Goal: Information Seeking & Learning: Learn about a topic

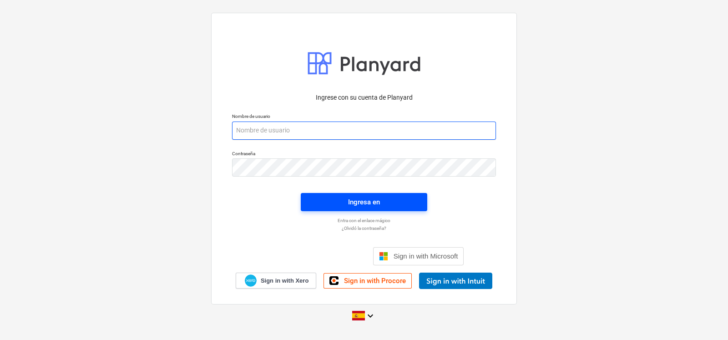
type input "[EMAIL_ADDRESS][DOMAIN_NAME]"
click at [350, 207] on div "Ingresa en" at bounding box center [364, 202] width 32 height 12
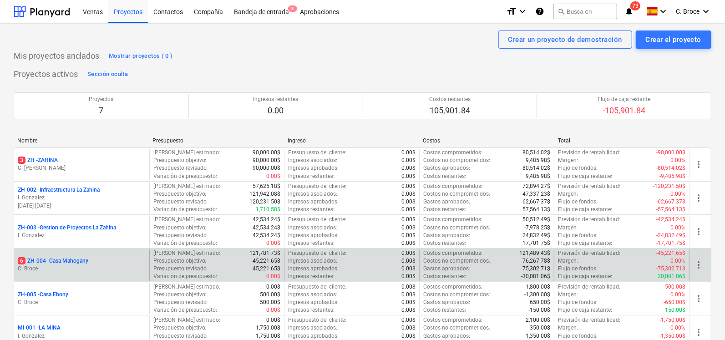
click at [62, 257] on p "6 ZH-004 - [GEOGRAPHIC_DATA]" at bounding box center [53, 261] width 71 height 8
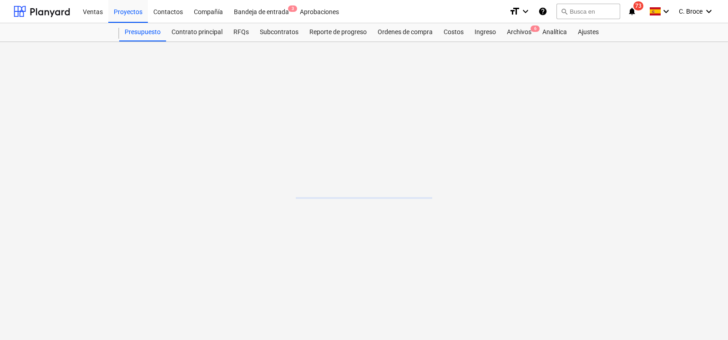
click at [62, 258] on main at bounding box center [364, 191] width 728 height 298
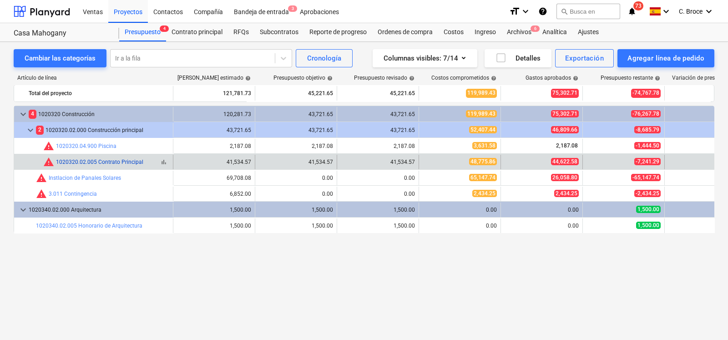
click at [98, 162] on link "1020320.02.005 Contrato Principal" at bounding box center [99, 162] width 87 height 6
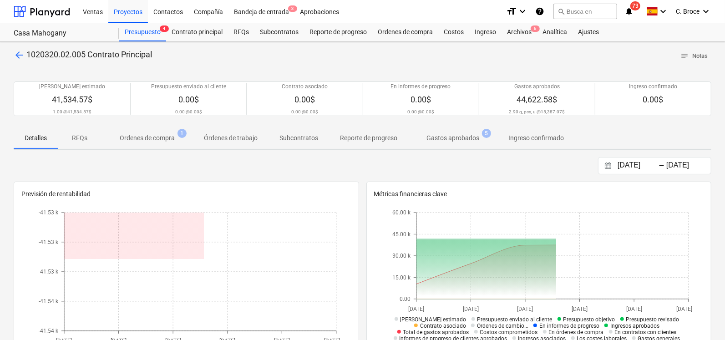
click at [426, 142] on span "Gastos aprobados 5" at bounding box center [452, 138] width 67 height 10
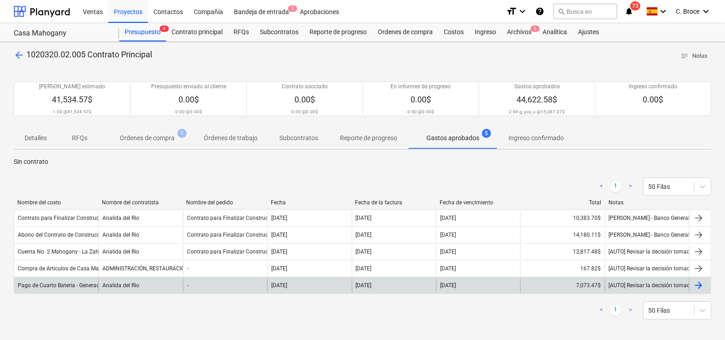
click at [64, 287] on div "Pago de Cuarto Bateria - Generador" at bounding box center [61, 285] width 87 height 6
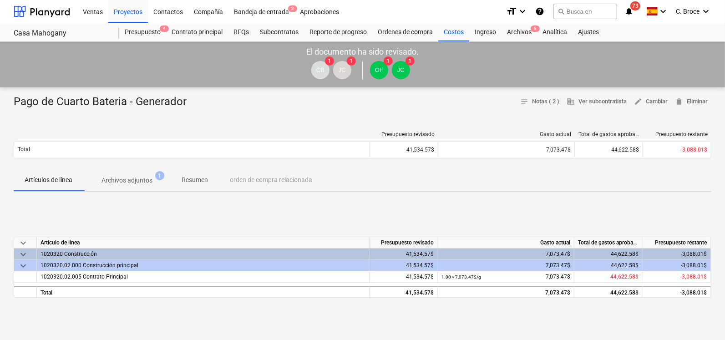
click at [147, 188] on span "Archivos adjuntos 1" at bounding box center [126, 180] width 87 height 16
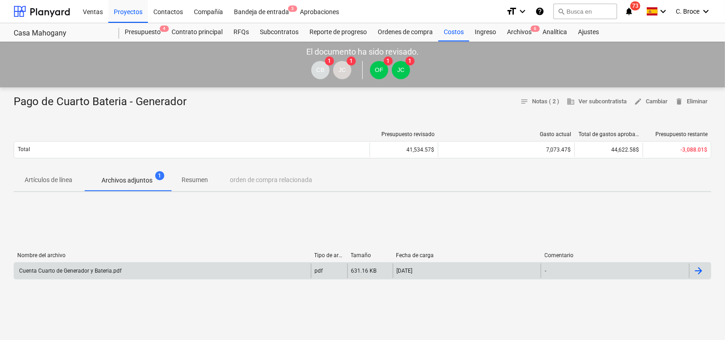
click at [91, 279] on div "Nombre del archivo Tipo de archivo Tamaño Fecha de carga Comentario Cuenta Cuar…" at bounding box center [363, 267] width 698 height 31
click at [94, 277] on div "Cuenta Cuarto de Generador y Bateria.pdf" at bounding box center [162, 271] width 297 height 15
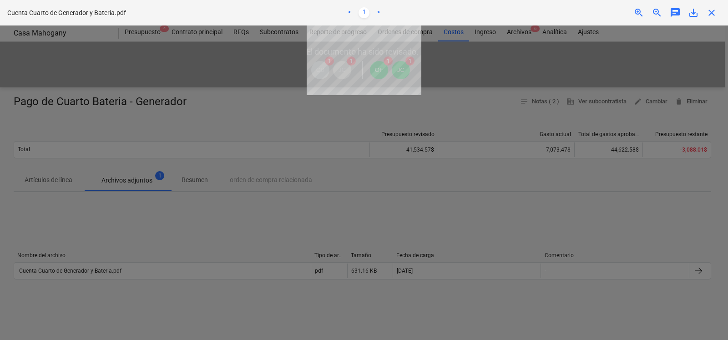
click at [161, 298] on div at bounding box center [364, 182] width 728 height 315
click at [695, 9] on span "save_alt" at bounding box center [693, 12] width 11 height 11
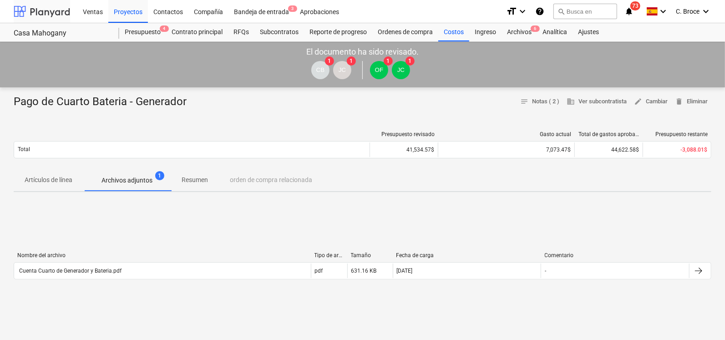
click at [64, 14] on div at bounding box center [42, 11] width 56 height 23
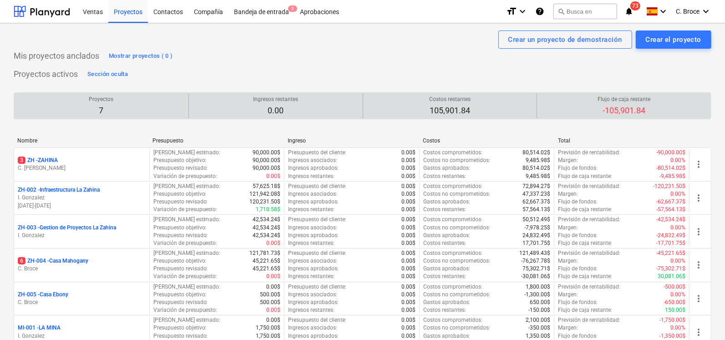
click at [20, 100] on div "Proyectos 7" at bounding box center [101, 106] width 167 height 24
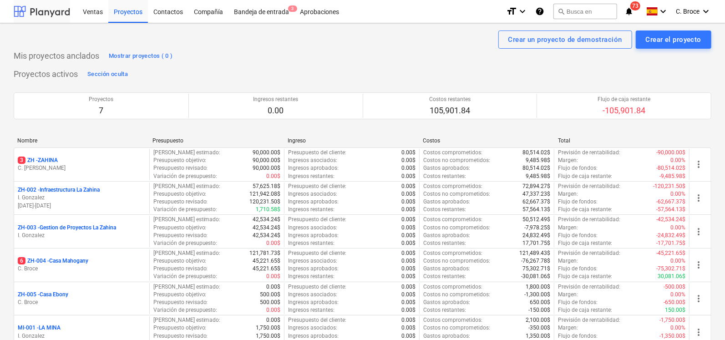
drag, startPoint x: 39, startPoint y: 7, endPoint x: 59, endPoint y: 20, distance: 23.9
click at [39, 7] on div at bounding box center [42, 11] width 56 height 23
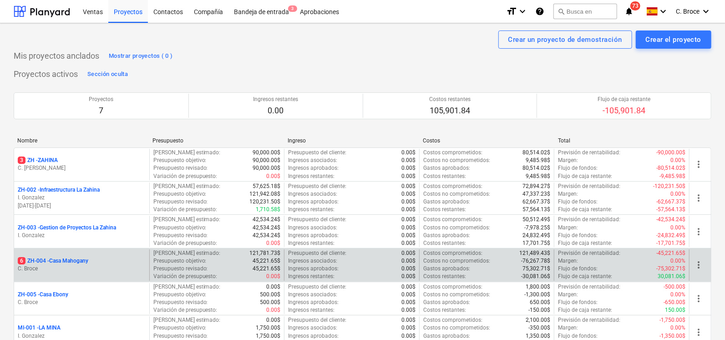
click at [57, 261] on p "6 ZH-004 - [GEOGRAPHIC_DATA]" at bounding box center [53, 261] width 71 height 8
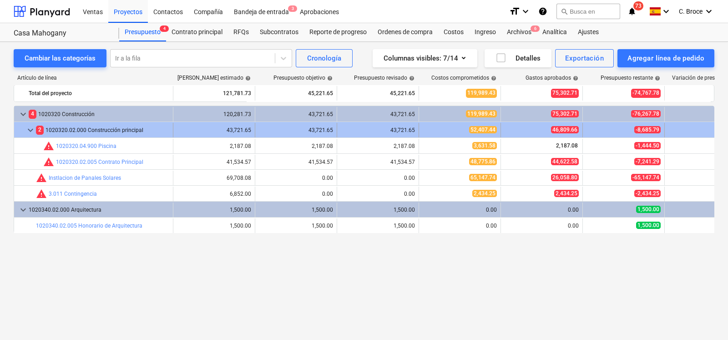
click at [67, 130] on div "2 1020320.02.000 Construcción principal" at bounding box center [102, 130] width 133 height 15
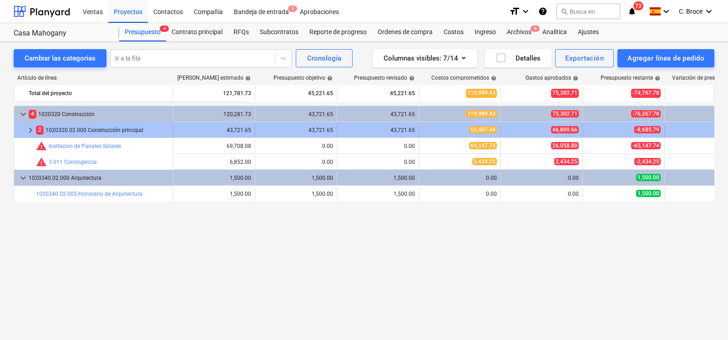
click at [226, 133] on div "43,721.65" at bounding box center [214, 130] width 74 height 6
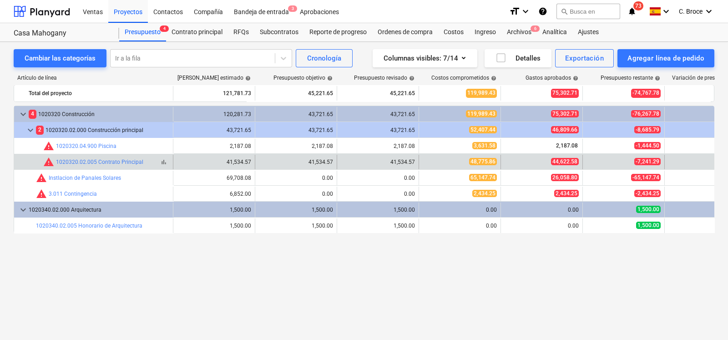
click at [91, 157] on div "warning 1020320.02.005 Contrato Principal" at bounding box center [93, 162] width 100 height 11
click at [91, 162] on link "1020320.02.005 Contrato Principal" at bounding box center [99, 162] width 87 height 6
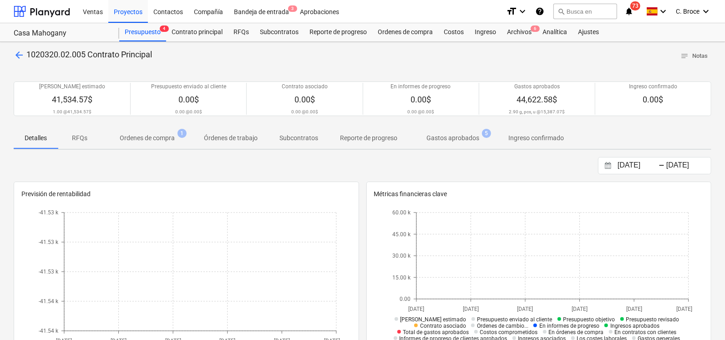
click at [137, 135] on p "Ordenes de compra" at bounding box center [147, 138] width 55 height 10
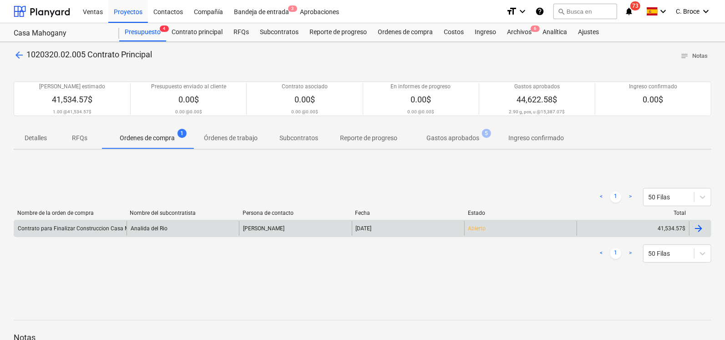
click at [93, 228] on div "Contrato para Finalizar Construccion Casa Mahogany" at bounding box center [84, 228] width 133 height 6
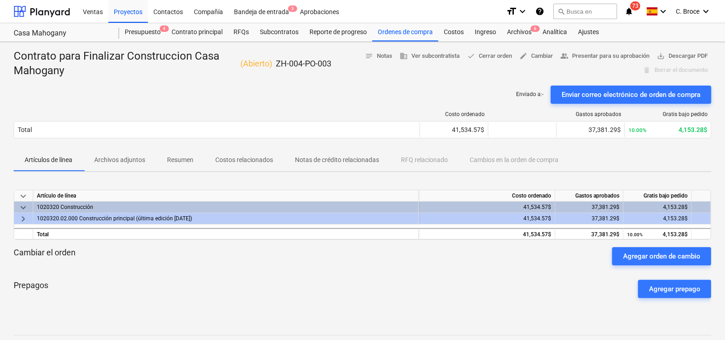
click at [112, 158] on p "Archivos adjuntos" at bounding box center [119, 160] width 51 height 10
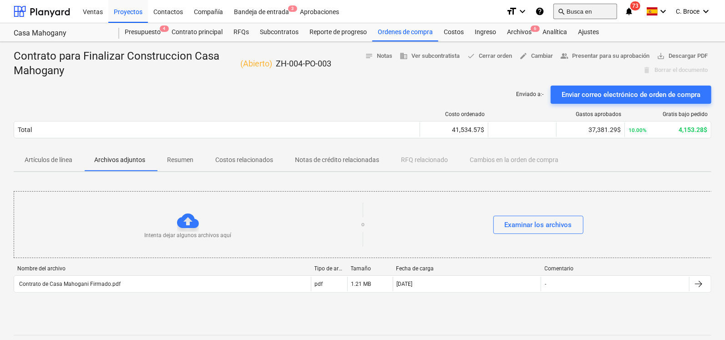
click at [592, 9] on button "search Busca en" at bounding box center [585, 11] width 64 height 15
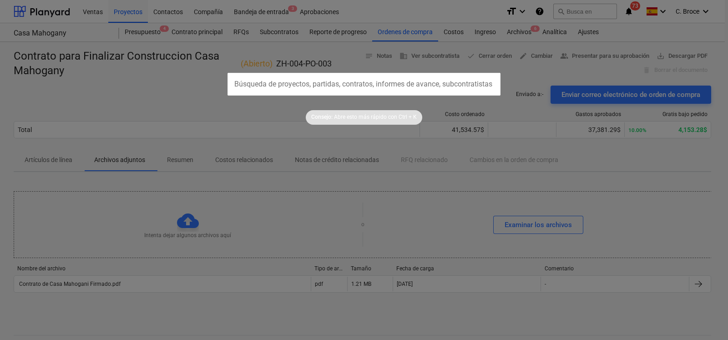
click at [381, 83] on input "text" at bounding box center [364, 84] width 273 height 23
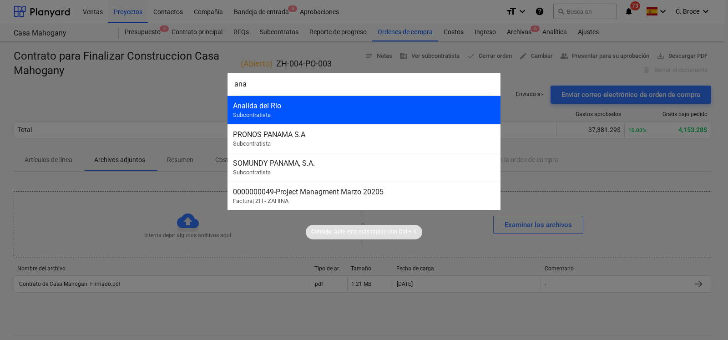
type input "ana"
click at [353, 108] on div "Analida del Rio" at bounding box center [364, 105] width 262 height 9
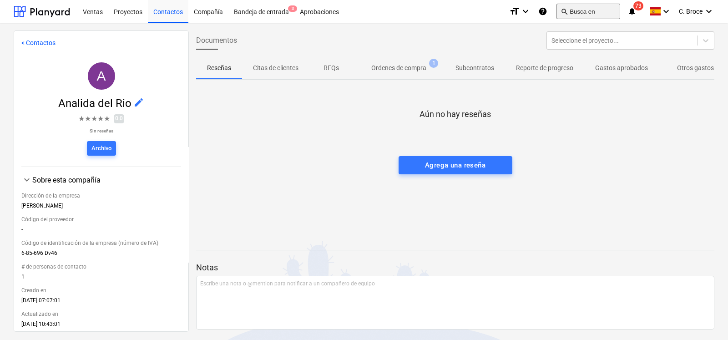
click at [584, 10] on button "search Busca en" at bounding box center [589, 11] width 64 height 15
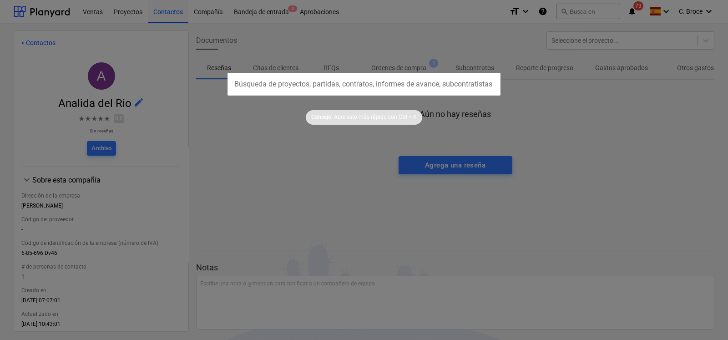
click at [362, 74] on input "text" at bounding box center [364, 84] width 273 height 23
click at [361, 79] on input "text" at bounding box center [364, 84] width 273 height 23
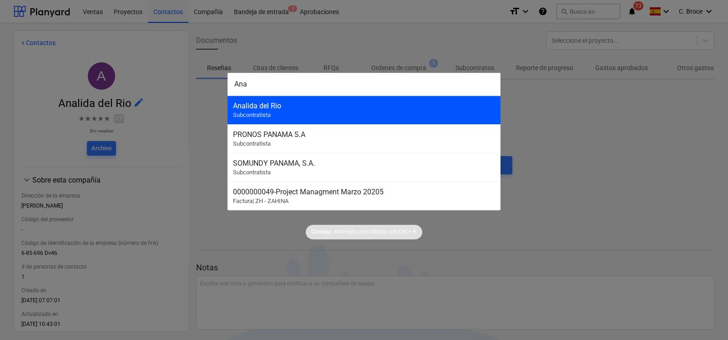
type input "Ana"
click at [338, 113] on div "Analida del Rio Subcontratista" at bounding box center [364, 110] width 273 height 29
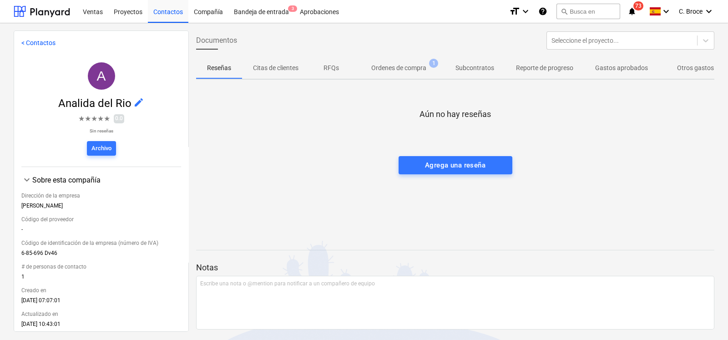
click at [699, 66] on p "Otros gastos aprobados" at bounding box center [711, 68] width 69 height 10
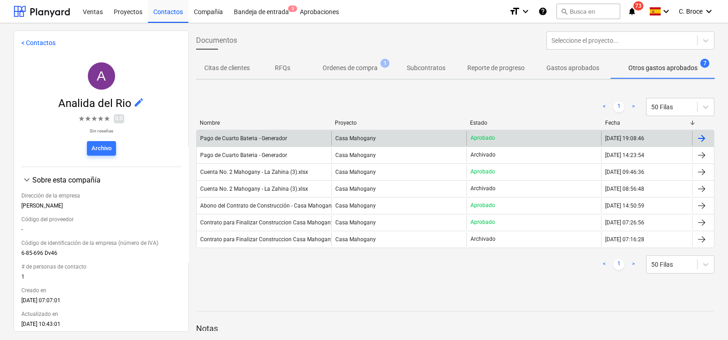
scroll to position [0, 52]
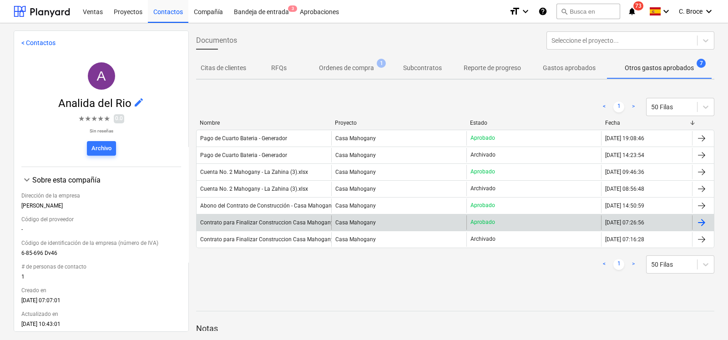
click at [256, 225] on div "Contrato para Finalizar Construccion Casa Mahogany" at bounding box center [266, 222] width 133 height 6
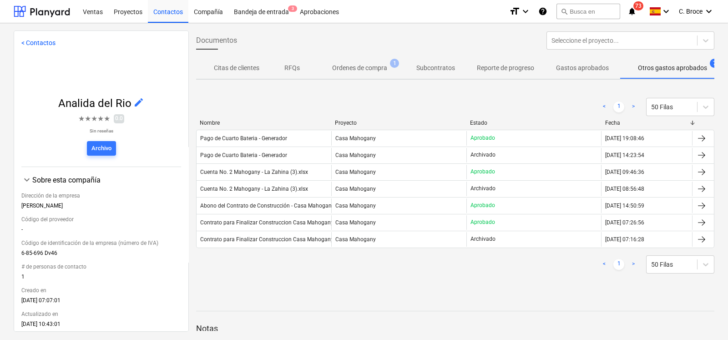
scroll to position [0, 52]
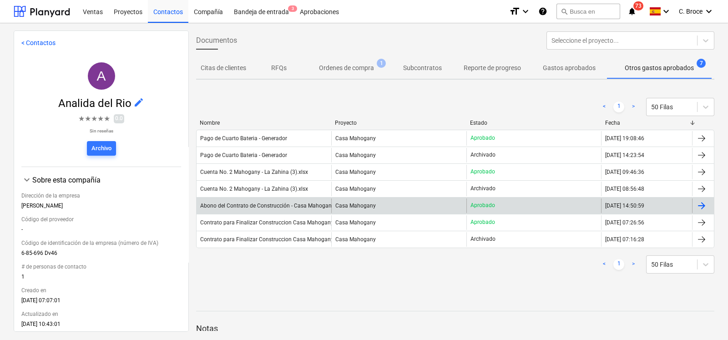
click at [269, 203] on div "Abono del Contrato de Construcción - Casa Mahogany" at bounding box center [267, 206] width 134 height 6
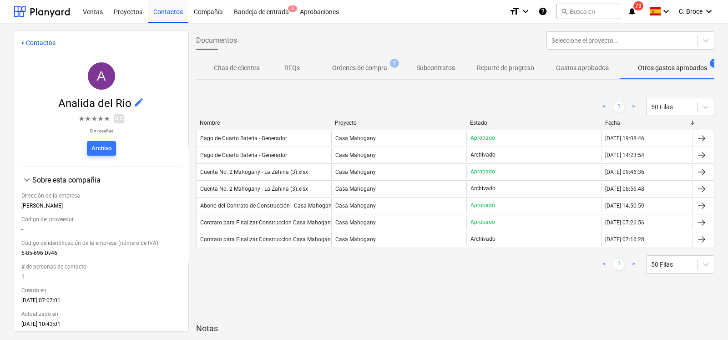
scroll to position [0, 52]
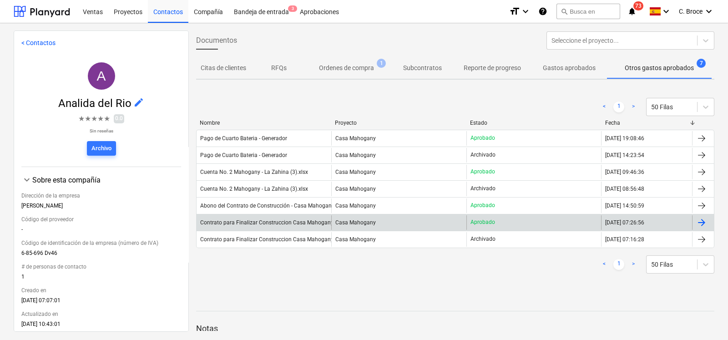
click at [301, 222] on div "Contrato para Finalizar Construccion Casa Mahogany" at bounding box center [266, 222] width 133 height 6
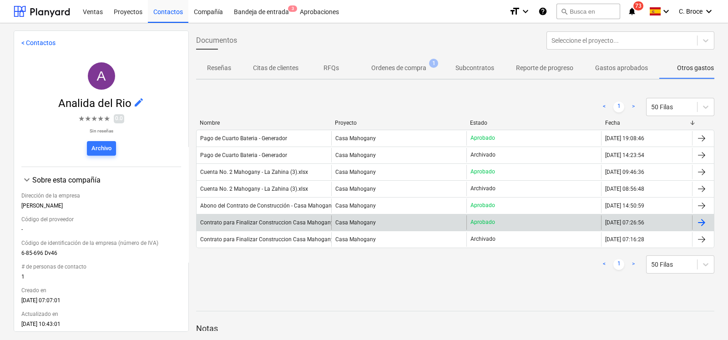
scroll to position [0, 52]
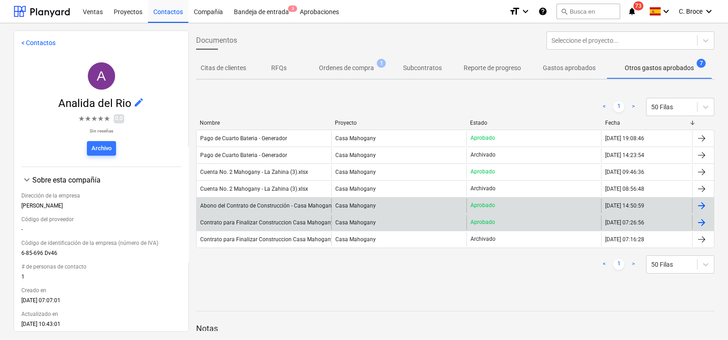
click at [295, 208] on div "Abono del Contrato de Construcción - Casa Mahogany" at bounding box center [267, 206] width 134 height 6
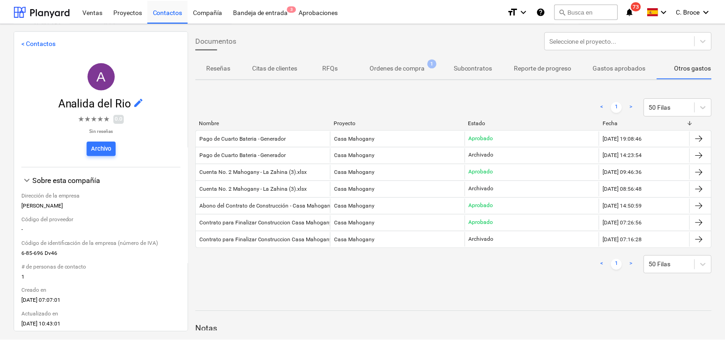
scroll to position [0, 52]
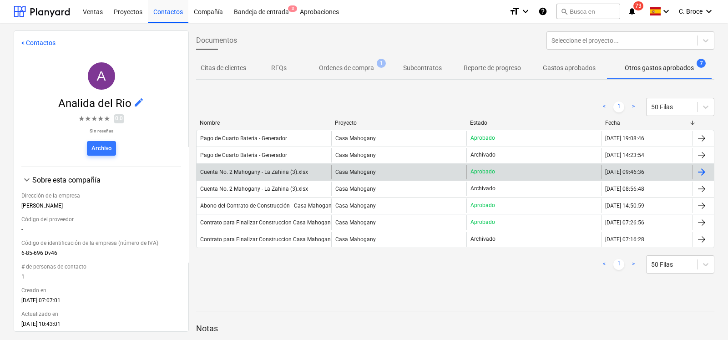
click at [264, 174] on div "Cuenta No. 2 Mahogany - La Zahina (3).xlsx" at bounding box center [254, 172] width 108 height 6
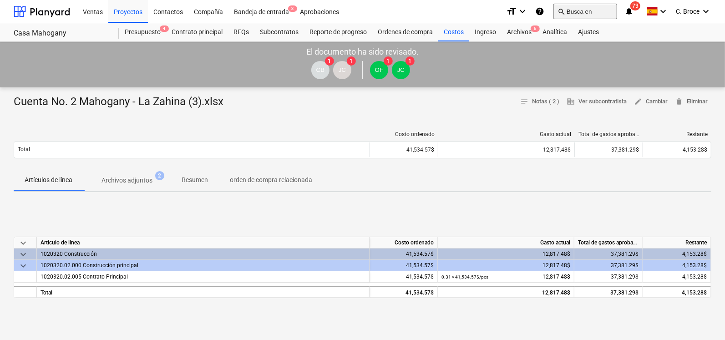
click at [590, 15] on button "search Busca en" at bounding box center [585, 11] width 64 height 15
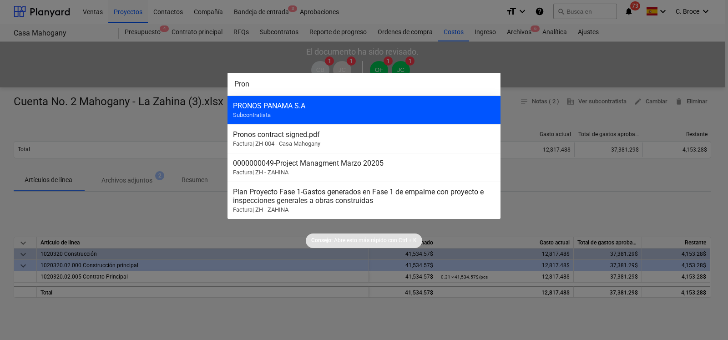
type input "Pron"
click at [421, 105] on div "PRONOS PANAMA S.A" at bounding box center [364, 105] width 262 height 9
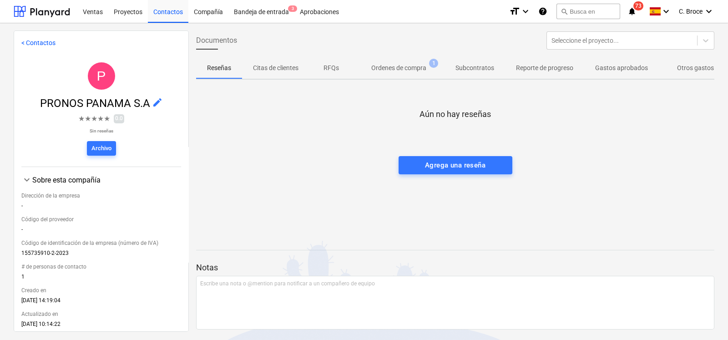
click at [401, 67] on p "Ordenes de compra" at bounding box center [398, 68] width 55 height 10
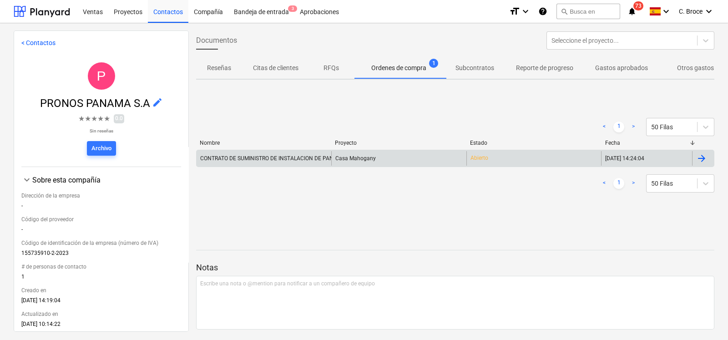
click at [284, 157] on div "CONTRATO DE SUMINISTRO DE INSTALACION DE PANELES SOLARES" at bounding box center [285, 158] width 170 height 6
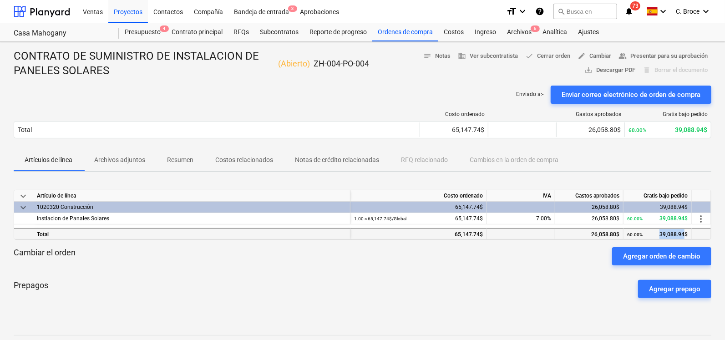
drag, startPoint x: 655, startPoint y: 237, endPoint x: 685, endPoint y: 235, distance: 30.1
click at [685, 235] on div "60.00% 39,088.94$" at bounding box center [657, 234] width 61 height 11
copy div "39,088.94"
